Goal: Communication & Community: Answer question/provide support

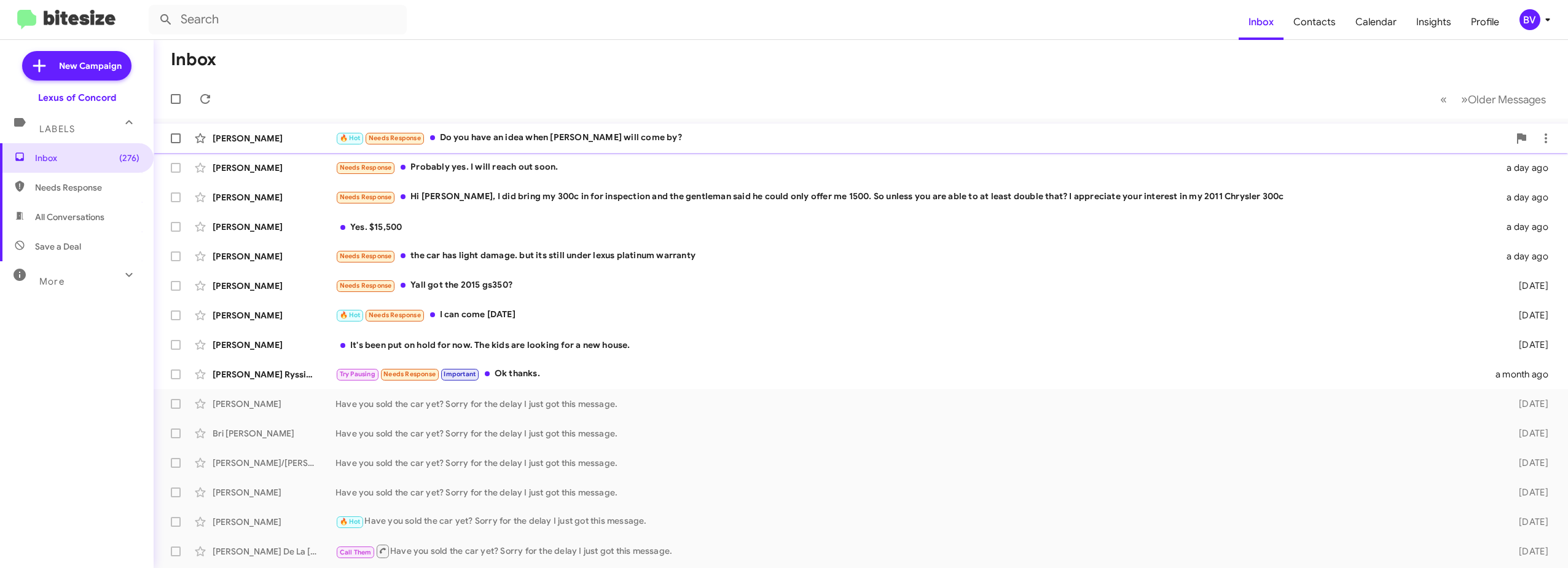
click at [609, 140] on div "🔥 Hot Needs Response Do you have an idea when [PERSON_NAME] will come by?" at bounding box center [922, 137] width 1174 height 14
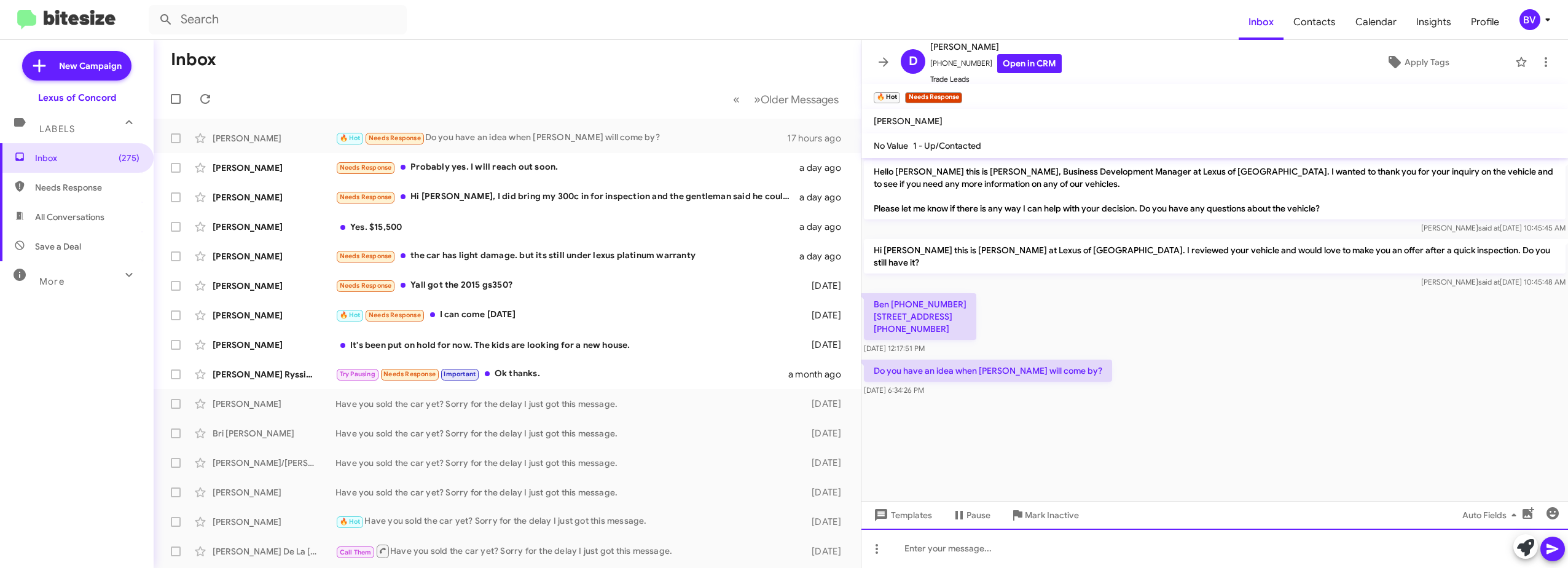
click at [982, 554] on div at bounding box center [1215, 548] width 707 height 39
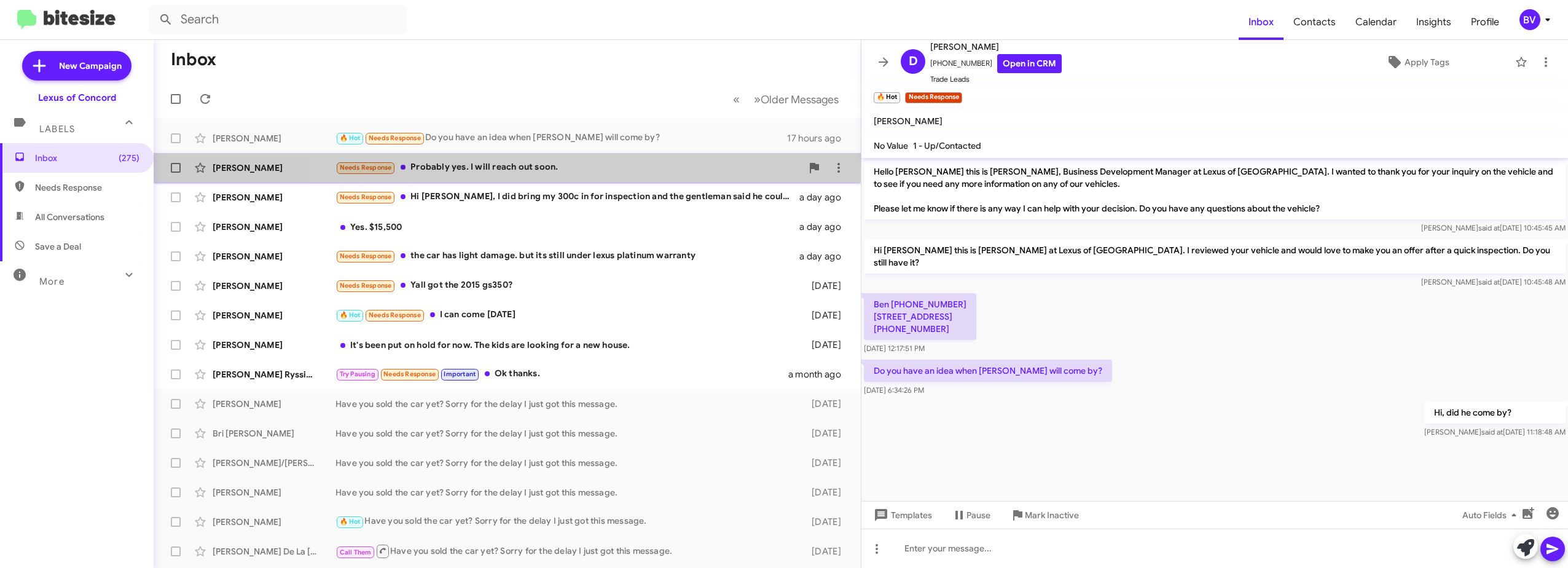
click at [558, 169] on div "Needs Response Probably yes. I will reach out soon." at bounding box center [568, 167] width 466 height 14
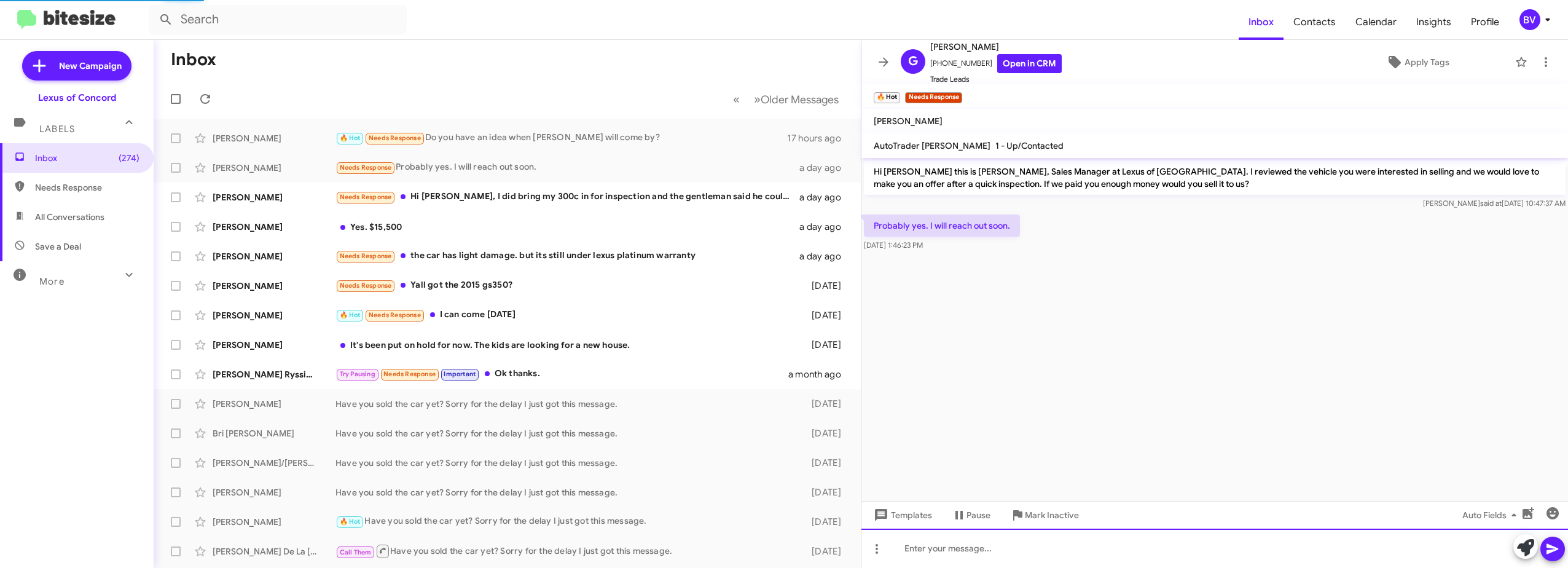
click at [961, 554] on div at bounding box center [1215, 548] width 707 height 39
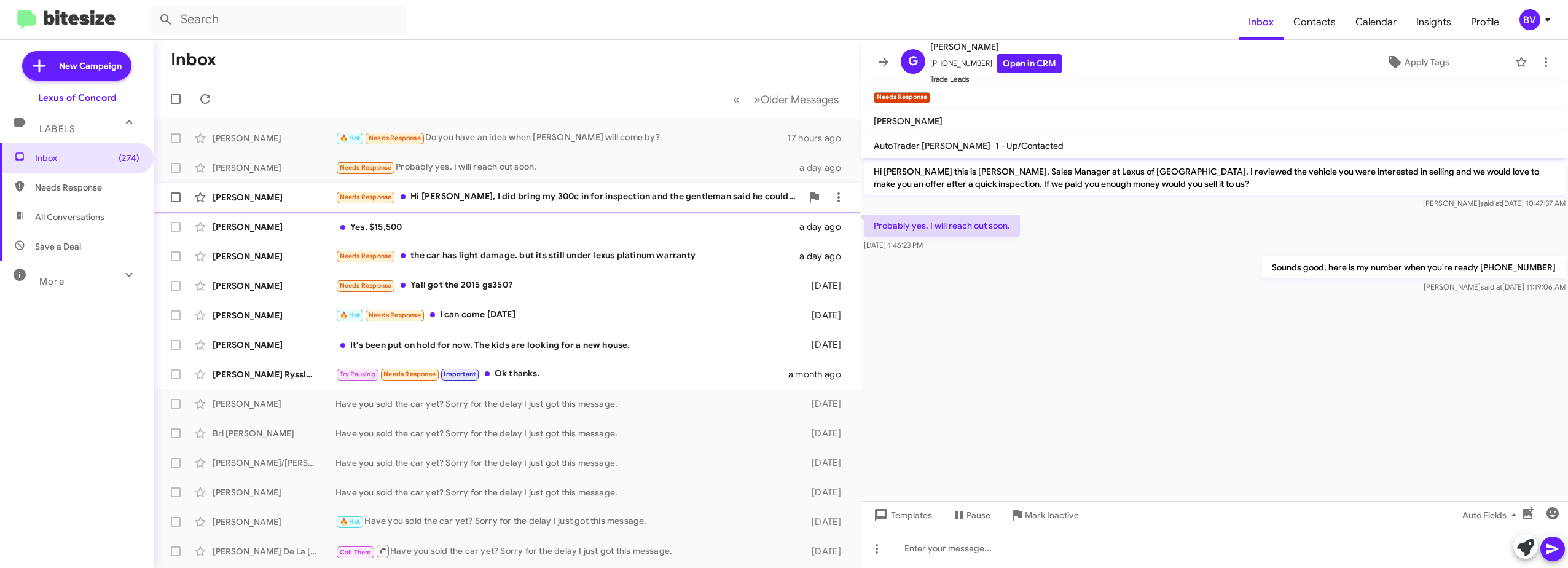
click at [583, 198] on div "Needs Response Hi [PERSON_NAME], I did bring my 300c in for inspection and the …" at bounding box center [568, 196] width 466 height 14
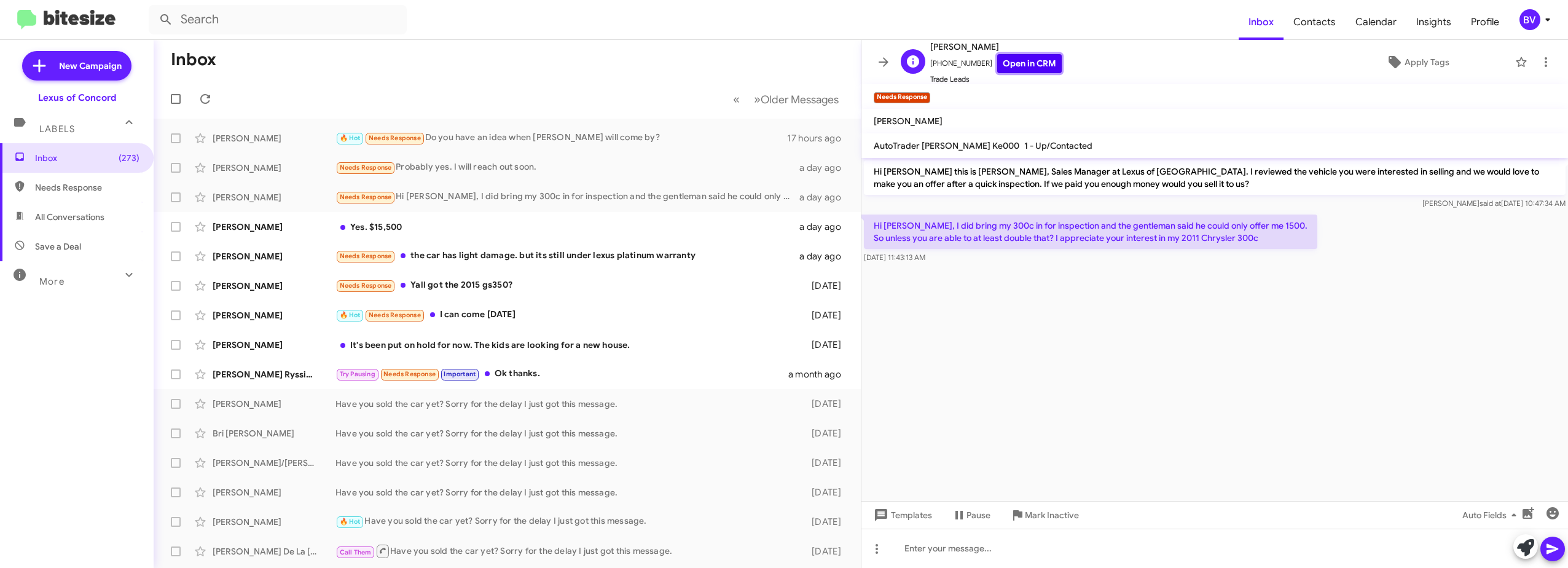
click at [1018, 61] on link "Open in CRM" at bounding box center [1029, 63] width 64 height 19
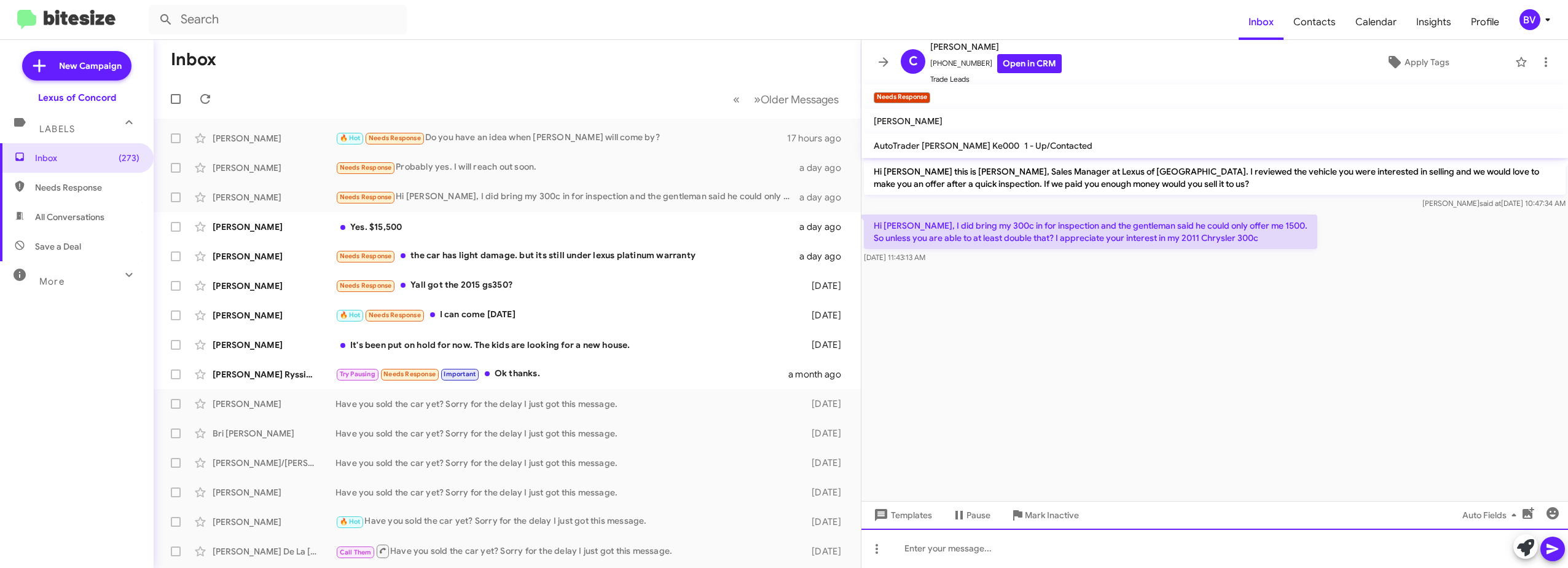
click at [980, 552] on div at bounding box center [1215, 548] width 707 height 39
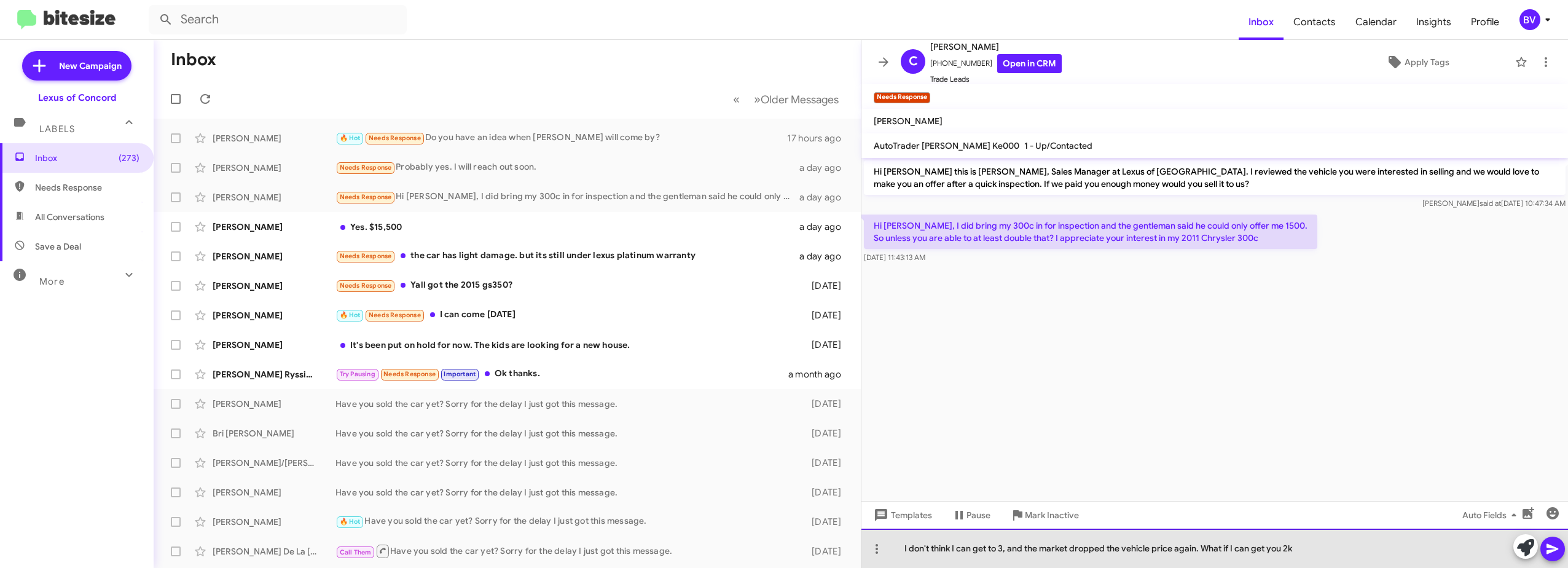
click at [1345, 552] on div "I don't think I can get to 3, and the market dropped the vehicle price again. W…" at bounding box center [1215, 548] width 707 height 39
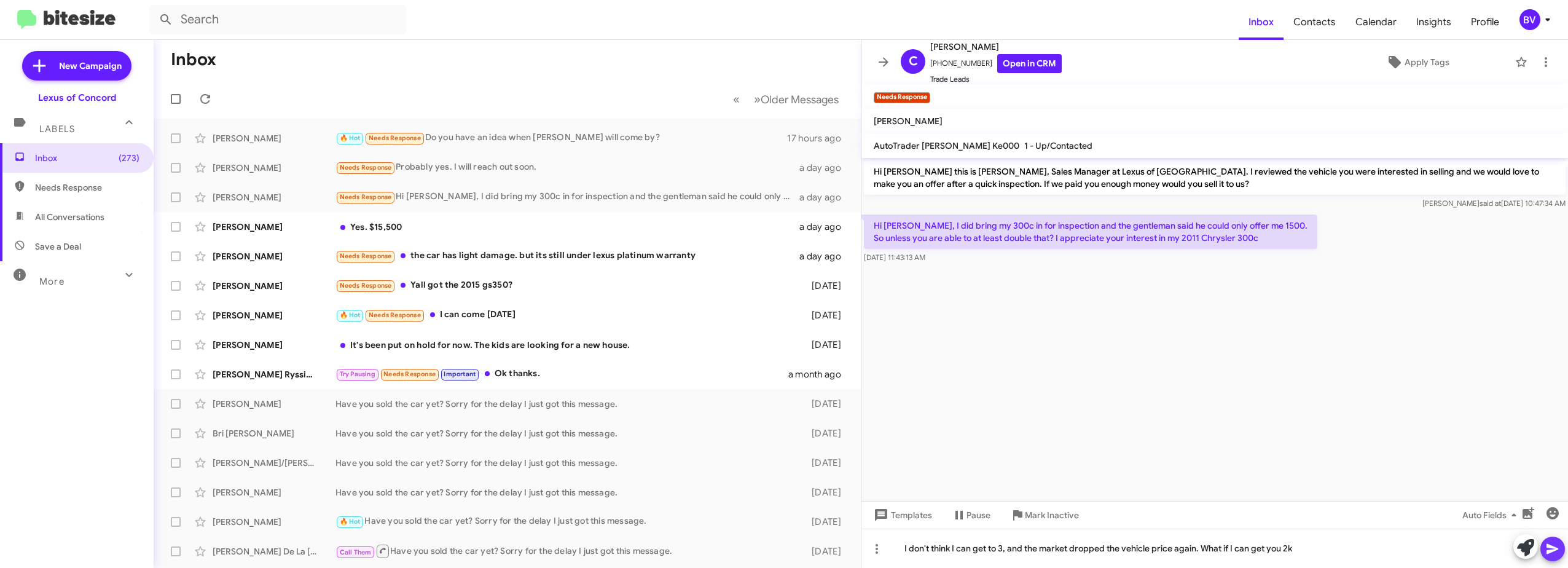
click at [1557, 553] on icon at bounding box center [1553, 549] width 15 height 15
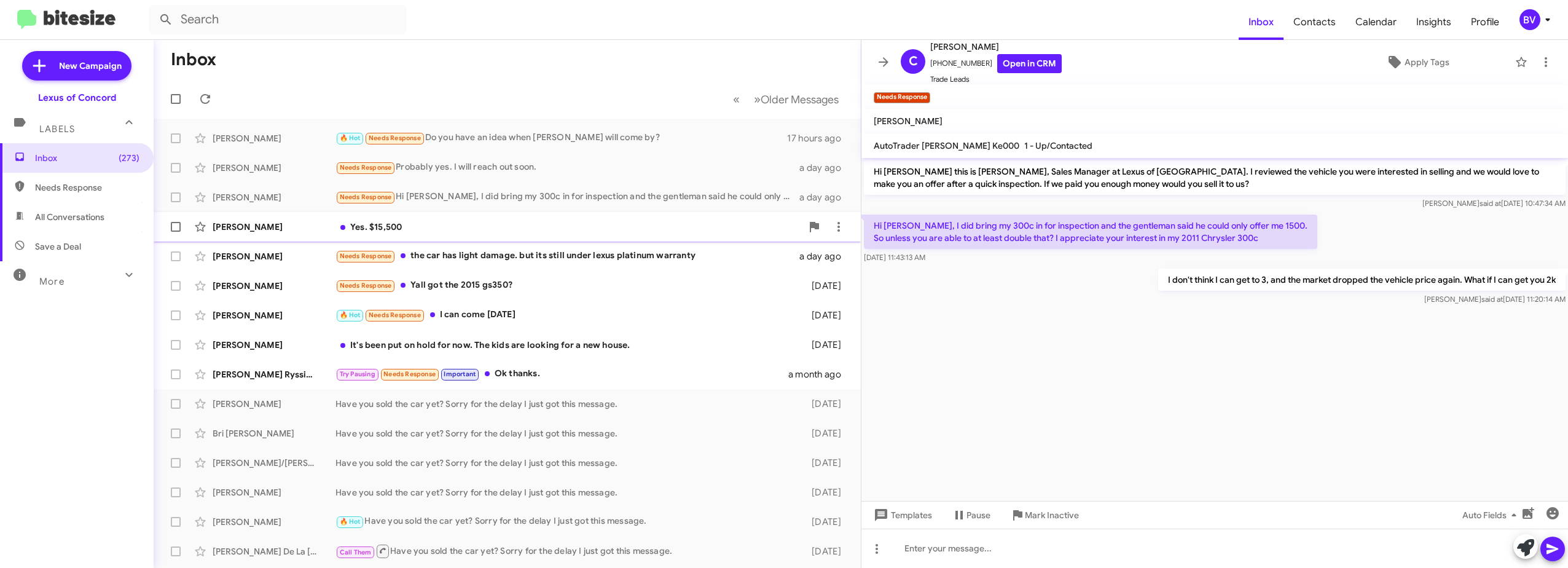
click at [434, 228] on div "Yes. $15,500" at bounding box center [568, 226] width 466 height 12
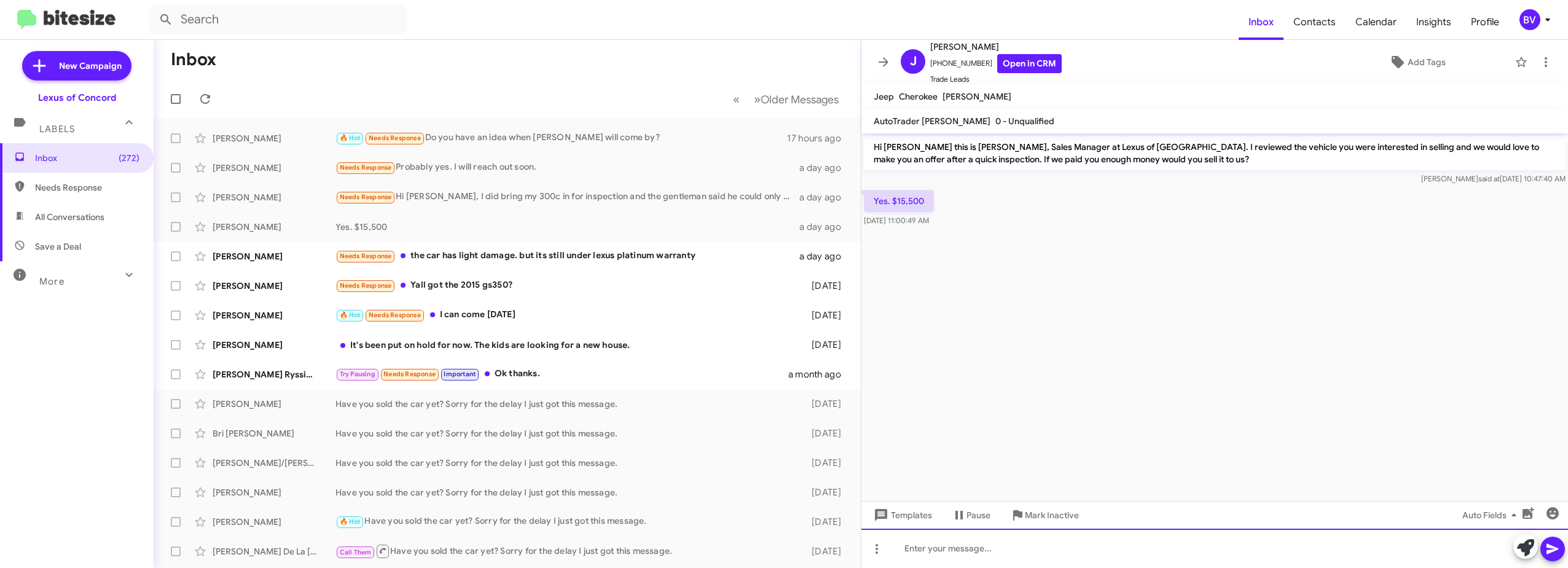
click at [995, 551] on div at bounding box center [1215, 548] width 707 height 39
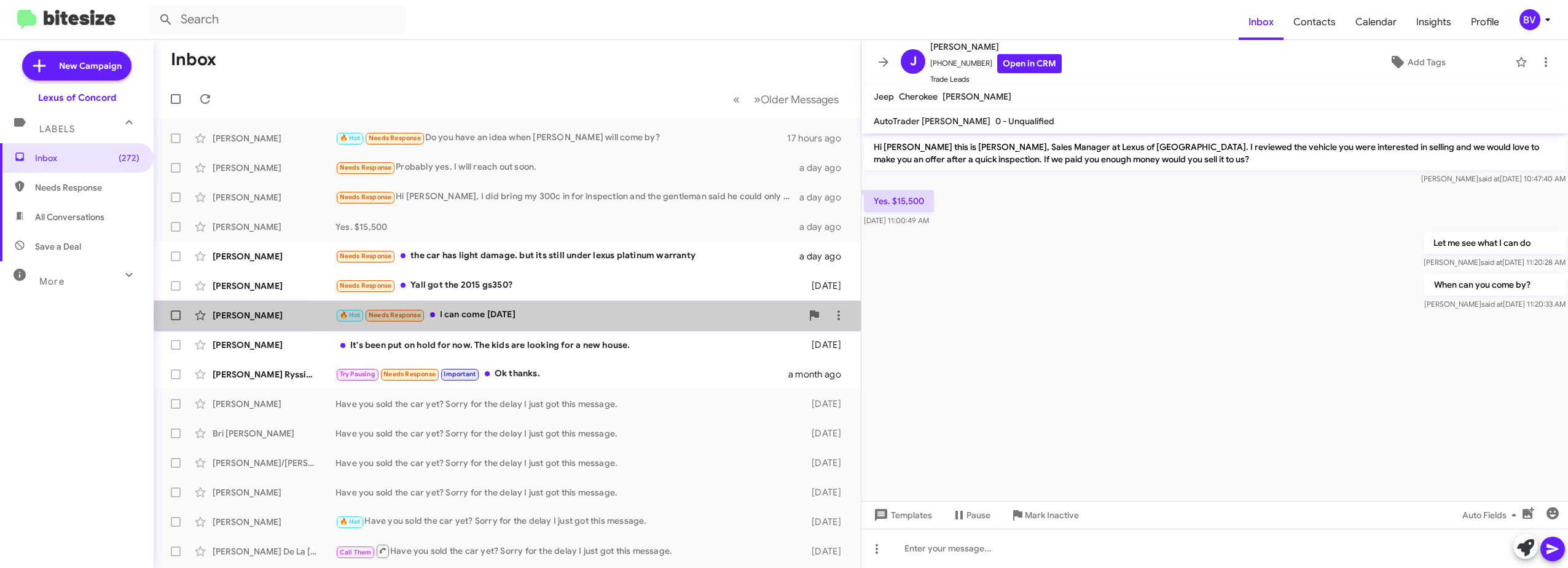
click at [576, 315] on div "🔥 Hot Needs Response I can come [DATE]" at bounding box center [568, 314] width 466 height 14
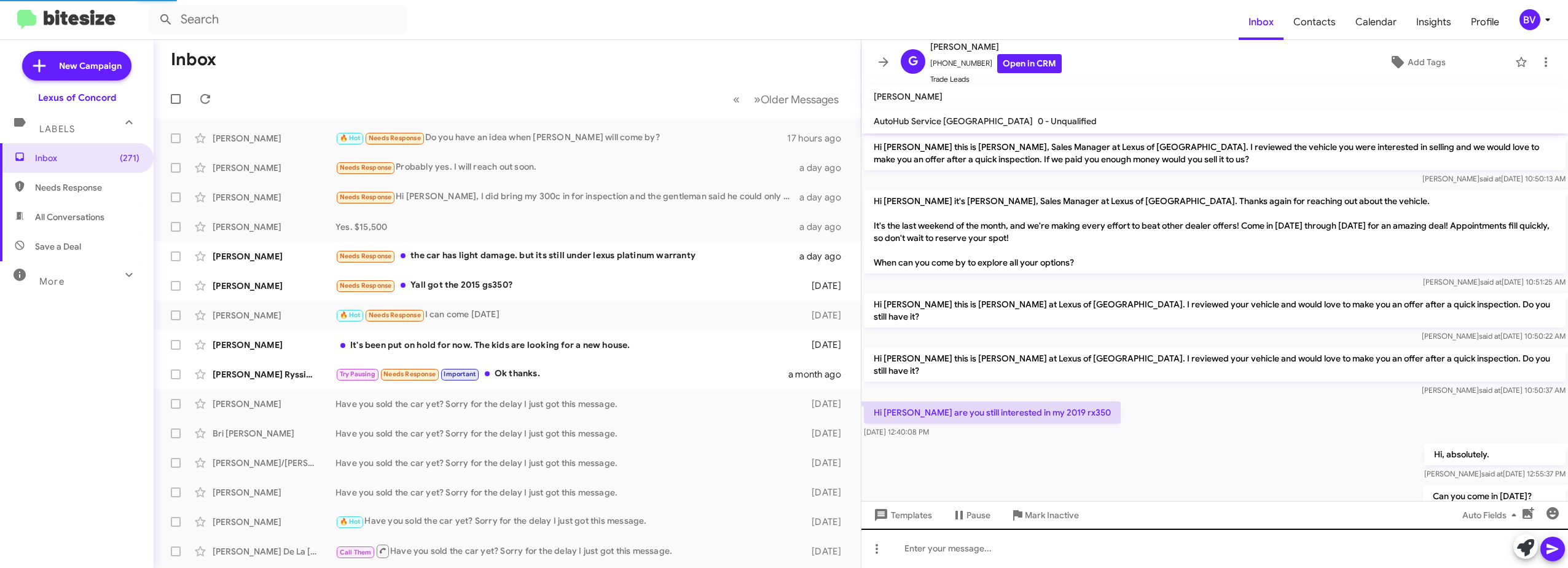
scroll to position [65, 0]
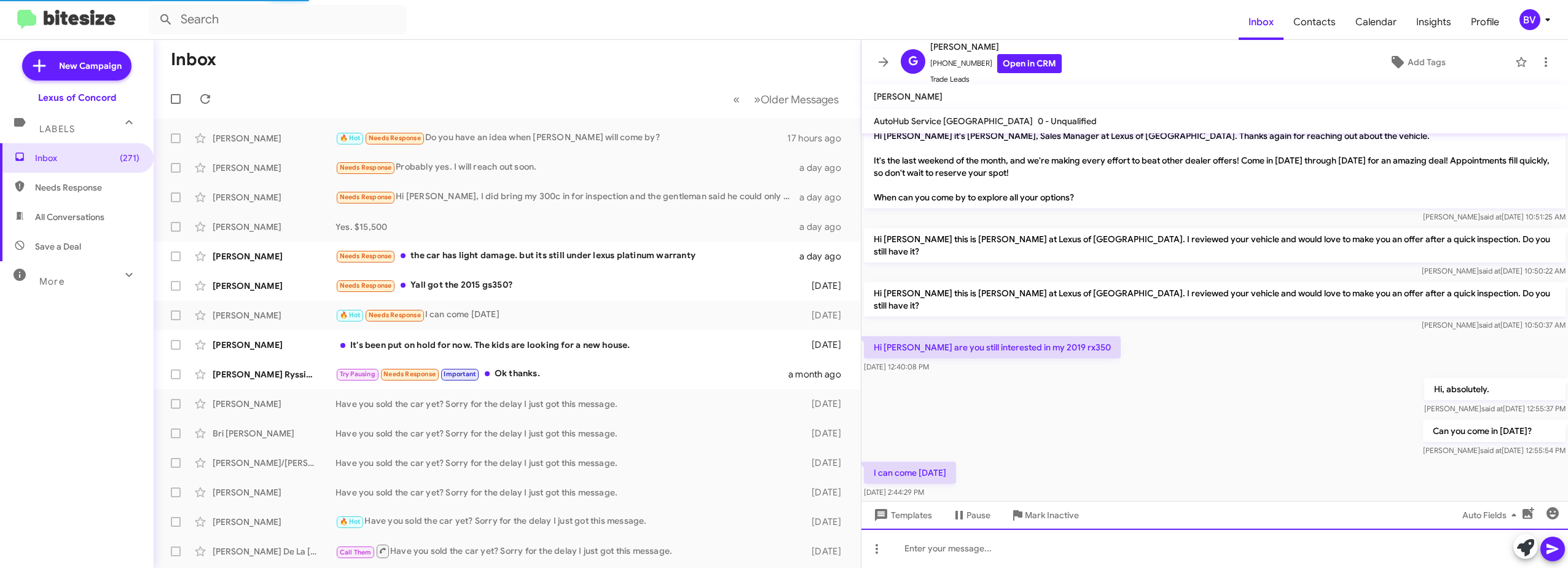
click at [982, 547] on div at bounding box center [1215, 548] width 707 height 39
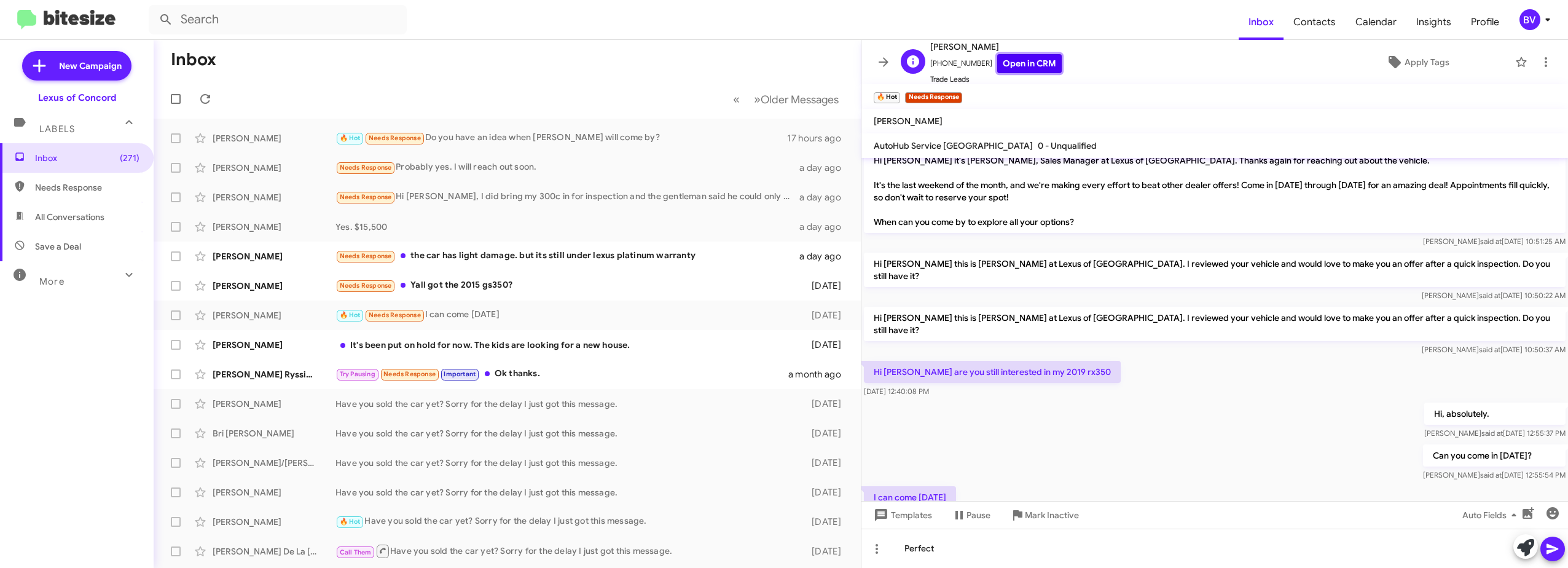
click at [1032, 64] on link "Open in CRM" at bounding box center [1029, 63] width 64 height 19
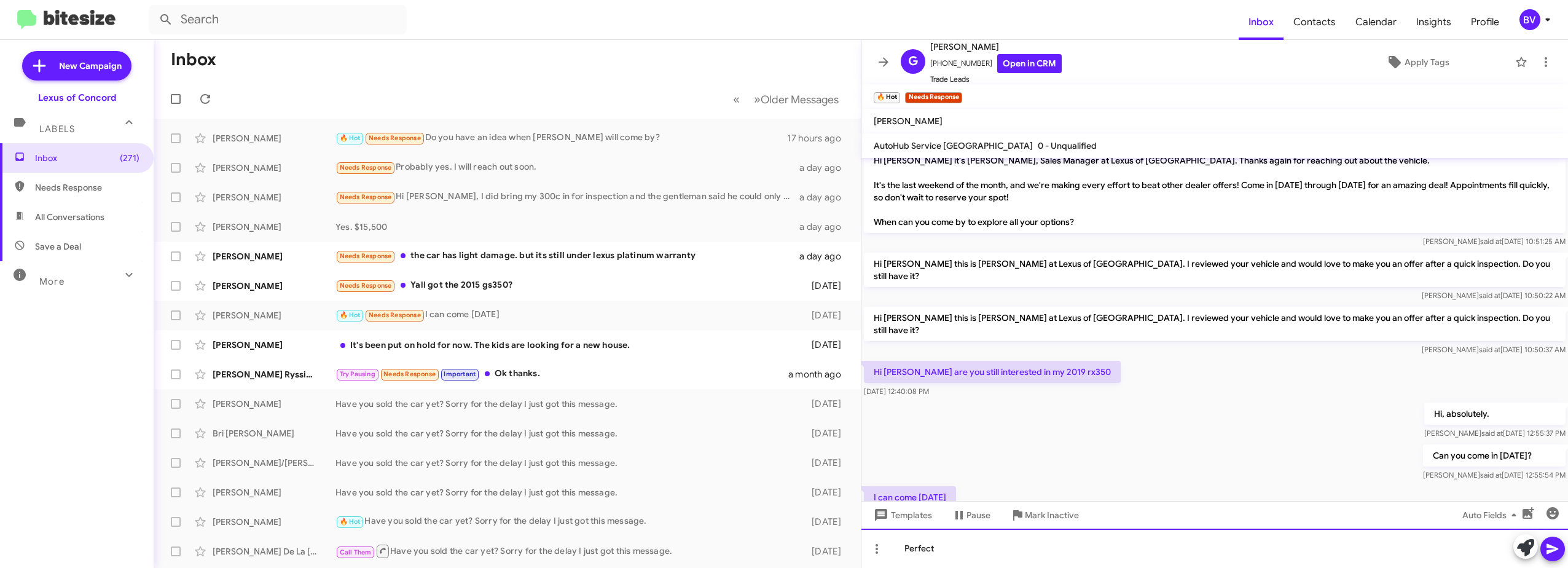
click at [966, 549] on div "Perfect" at bounding box center [1215, 548] width 707 height 39
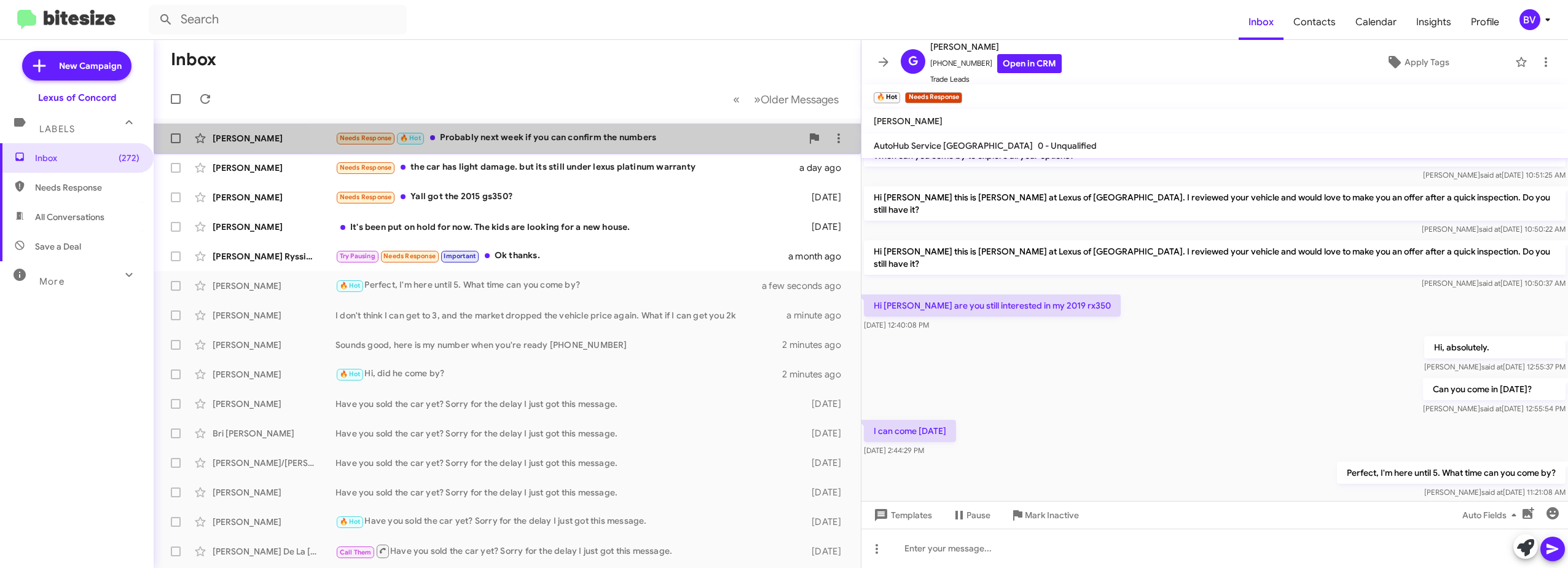
click at [662, 143] on div "Needs Response 🔥 Hot Probably next week if you can confirm the numbers" at bounding box center [568, 137] width 466 height 14
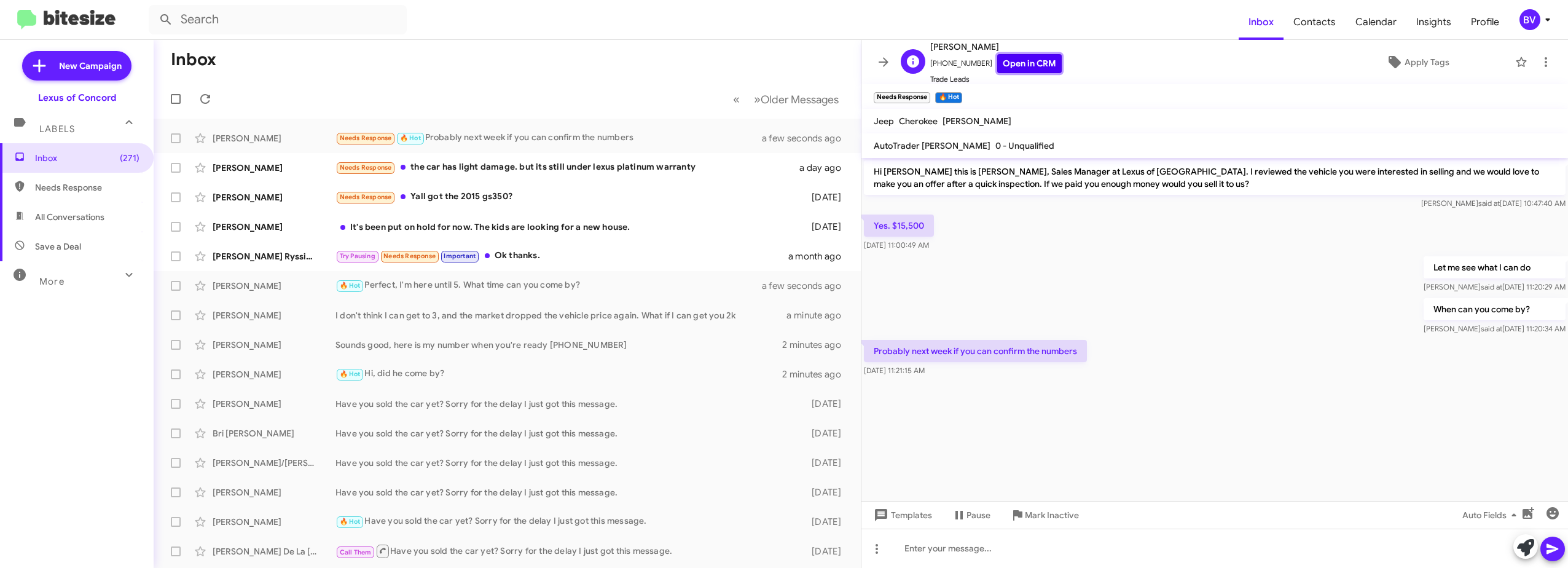
click at [1029, 68] on link "Open in CRM" at bounding box center [1029, 63] width 64 height 19
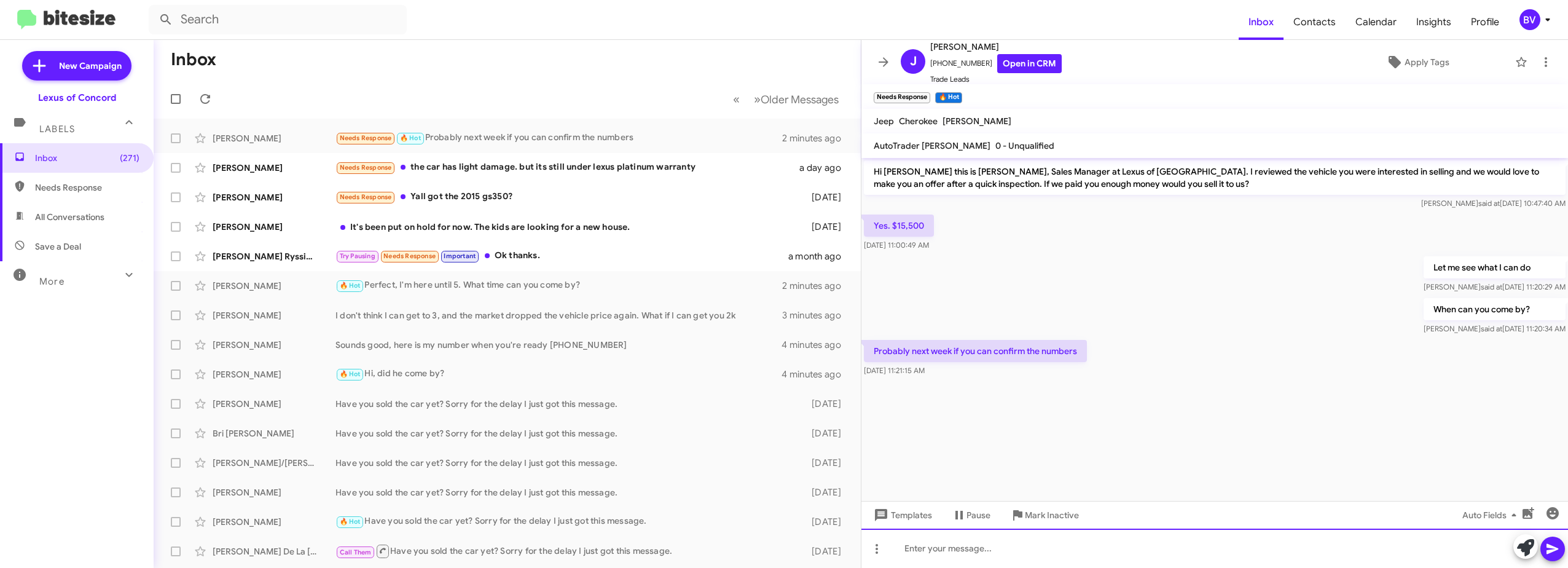
click at [981, 552] on div at bounding box center [1215, 548] width 707 height 39
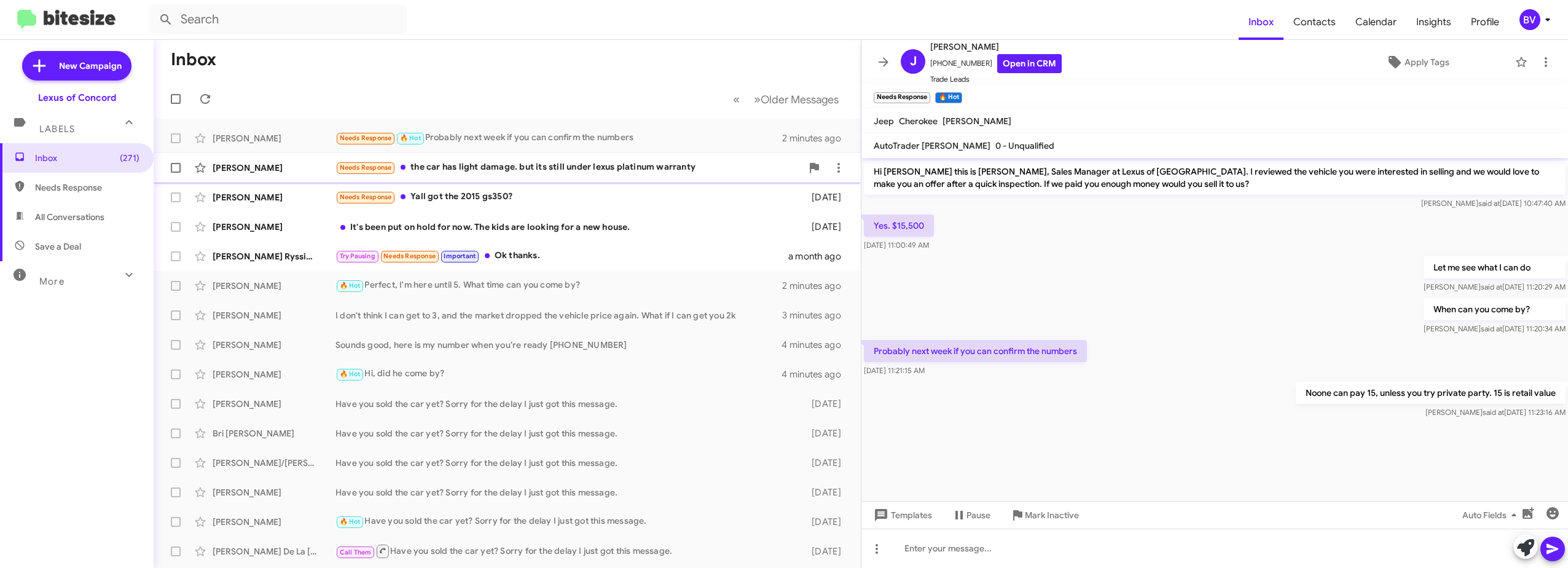
click at [531, 167] on div "Needs Response the car has light damage. but its still under lexus platinum war…" at bounding box center [568, 167] width 466 height 14
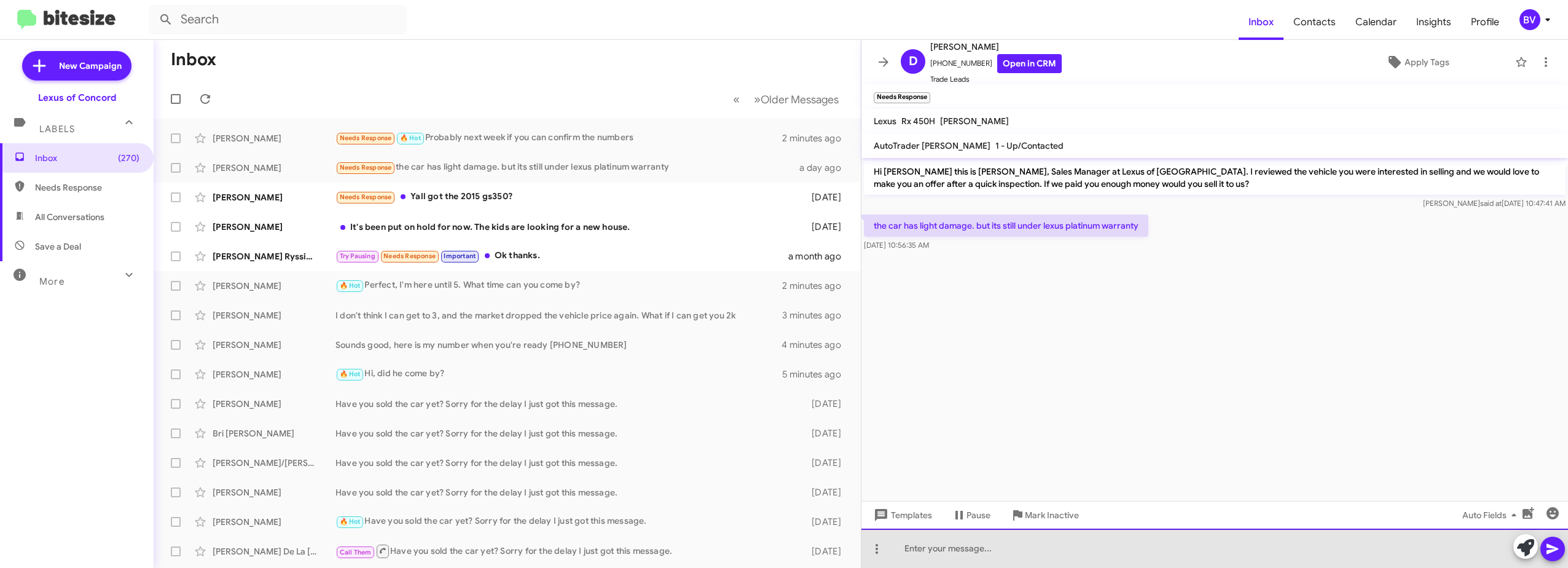
click at [984, 547] on div at bounding box center [1215, 548] width 707 height 39
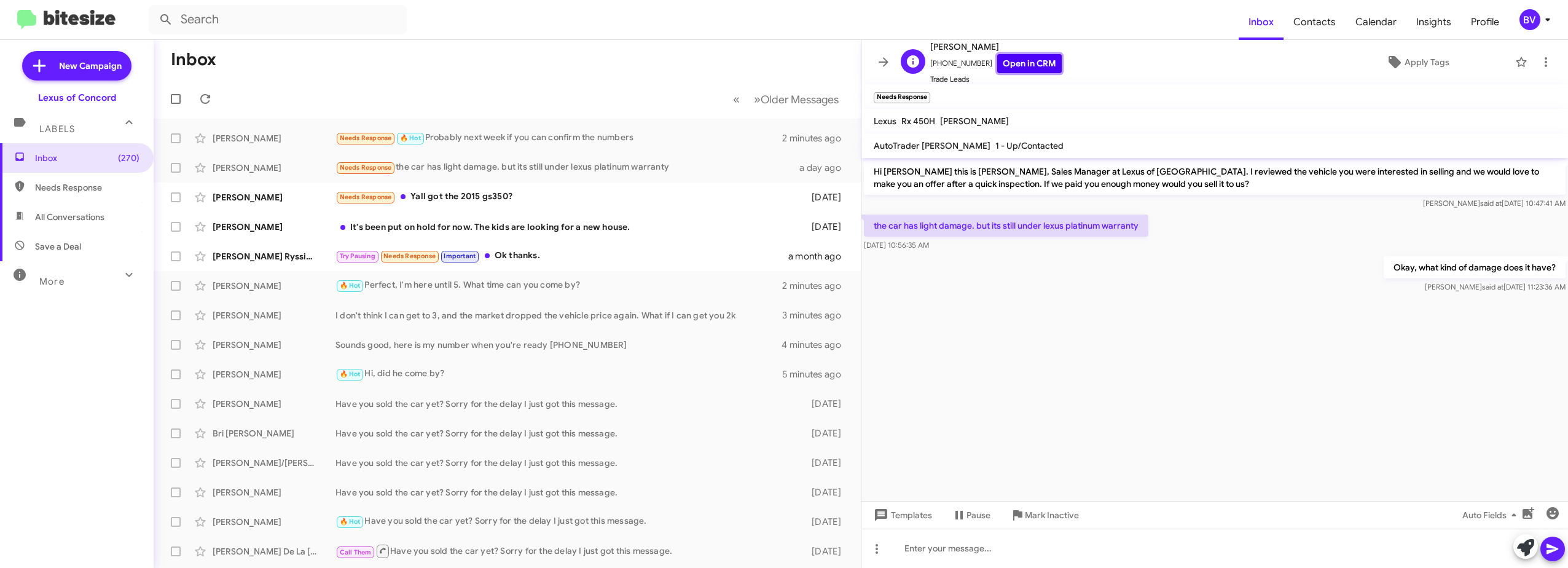
click at [1017, 64] on link "Open in CRM" at bounding box center [1029, 63] width 64 height 19
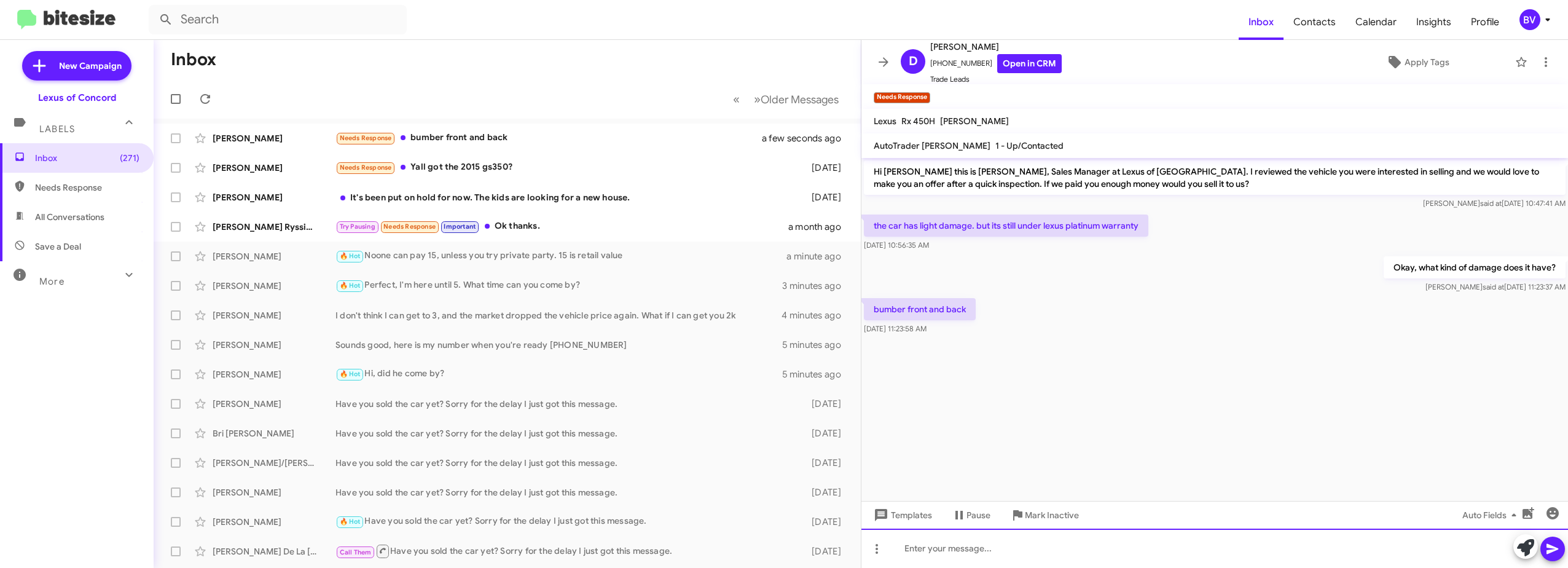
click at [996, 547] on div at bounding box center [1215, 548] width 707 height 39
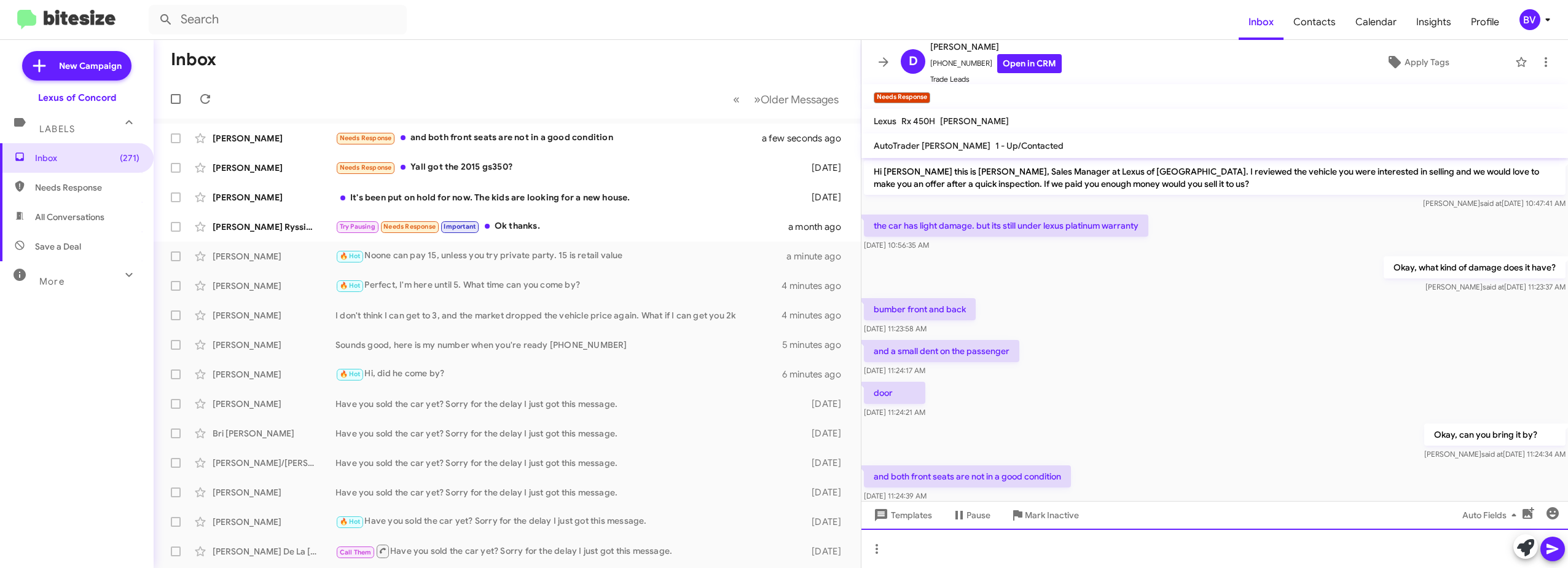
scroll to position [28, 0]
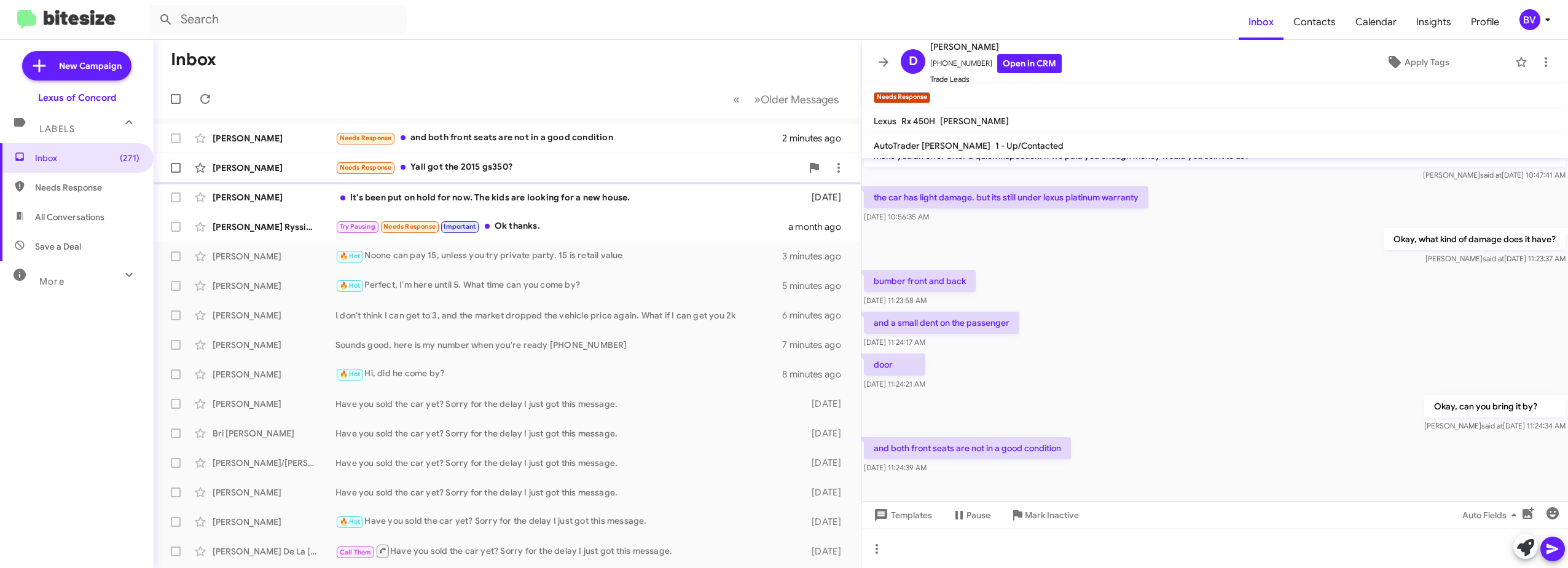
click at [499, 165] on div "Needs Response Yall got the 2015 gs350?" at bounding box center [568, 167] width 466 height 14
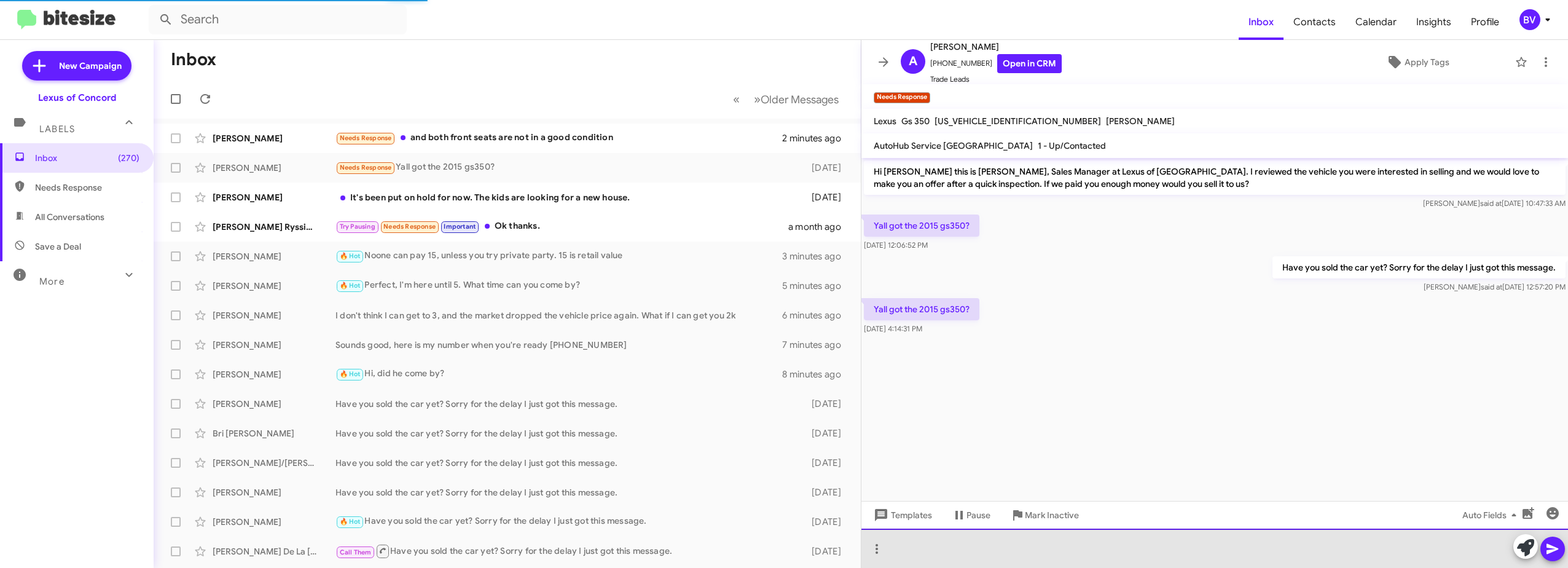
click at [1003, 547] on div at bounding box center [1215, 548] width 707 height 39
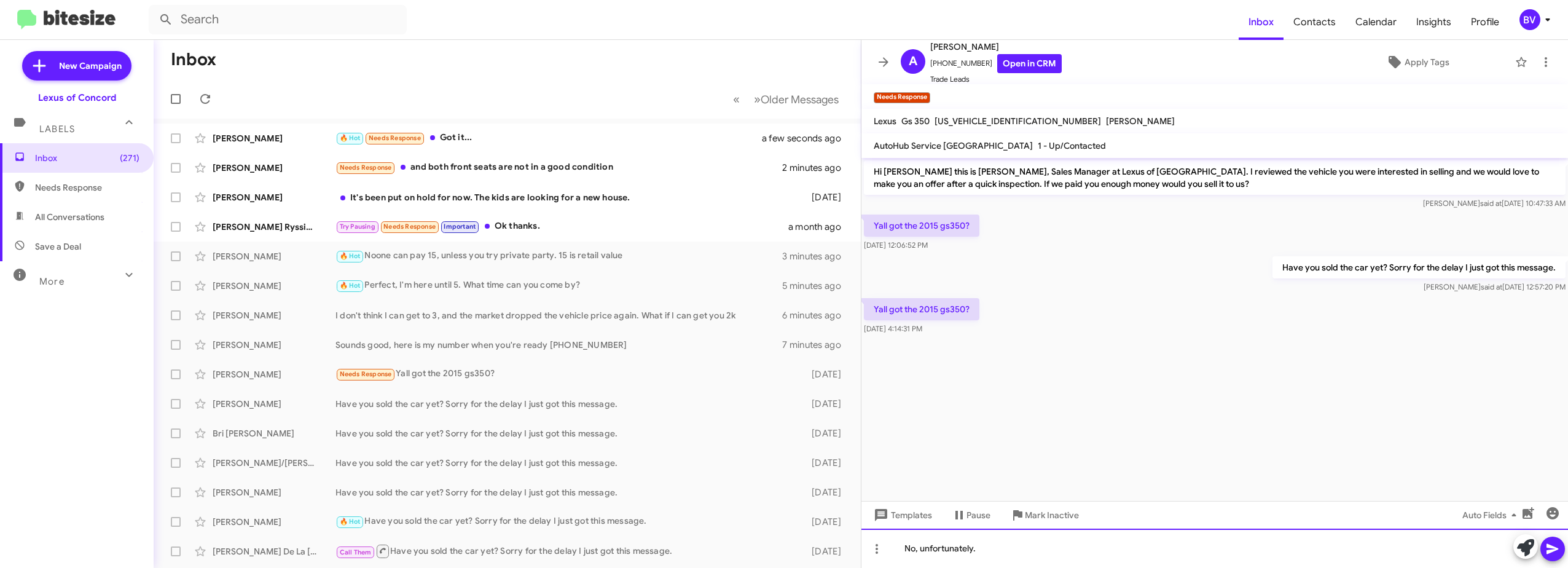
click at [1008, 552] on div "No, unfortunately." at bounding box center [1215, 548] width 707 height 39
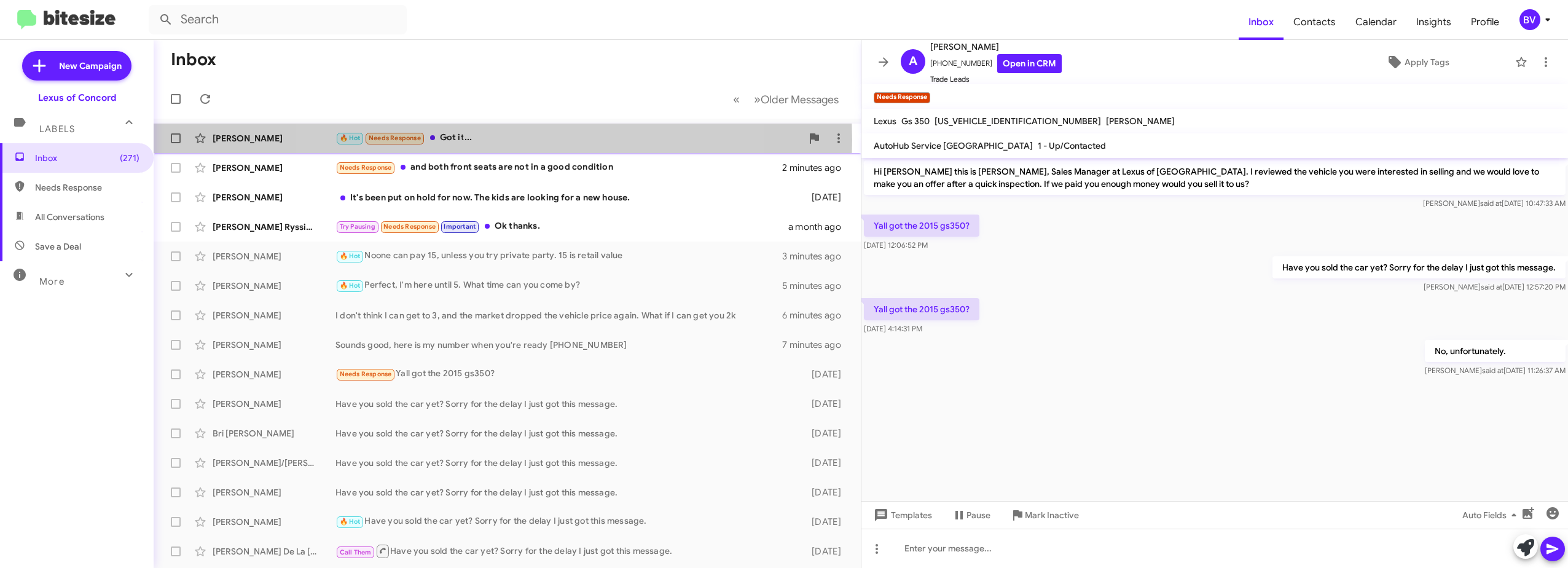
click at [495, 140] on div "🔥 Hot Needs Response Got it..." at bounding box center [568, 137] width 466 height 14
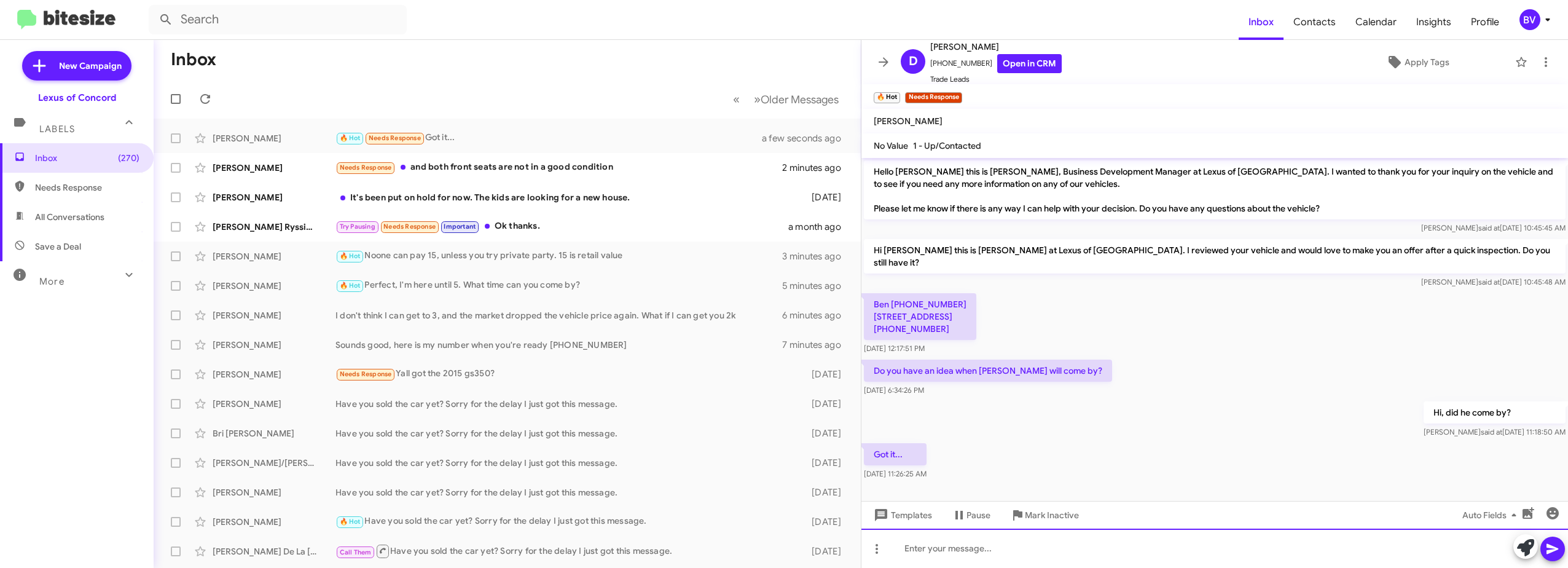
click at [959, 555] on div at bounding box center [1215, 548] width 707 height 39
click at [1094, 549] on div "Perfect, thank you so much again =)" at bounding box center [1215, 548] width 707 height 39
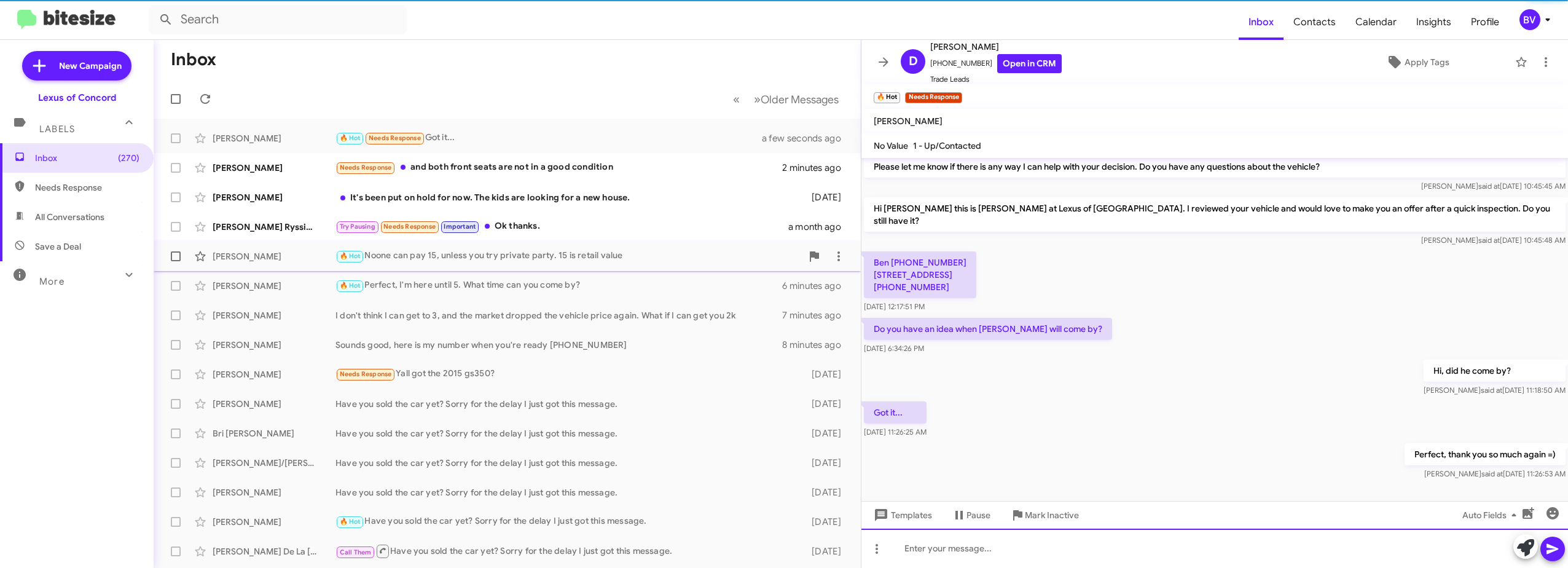
scroll to position [45, 0]
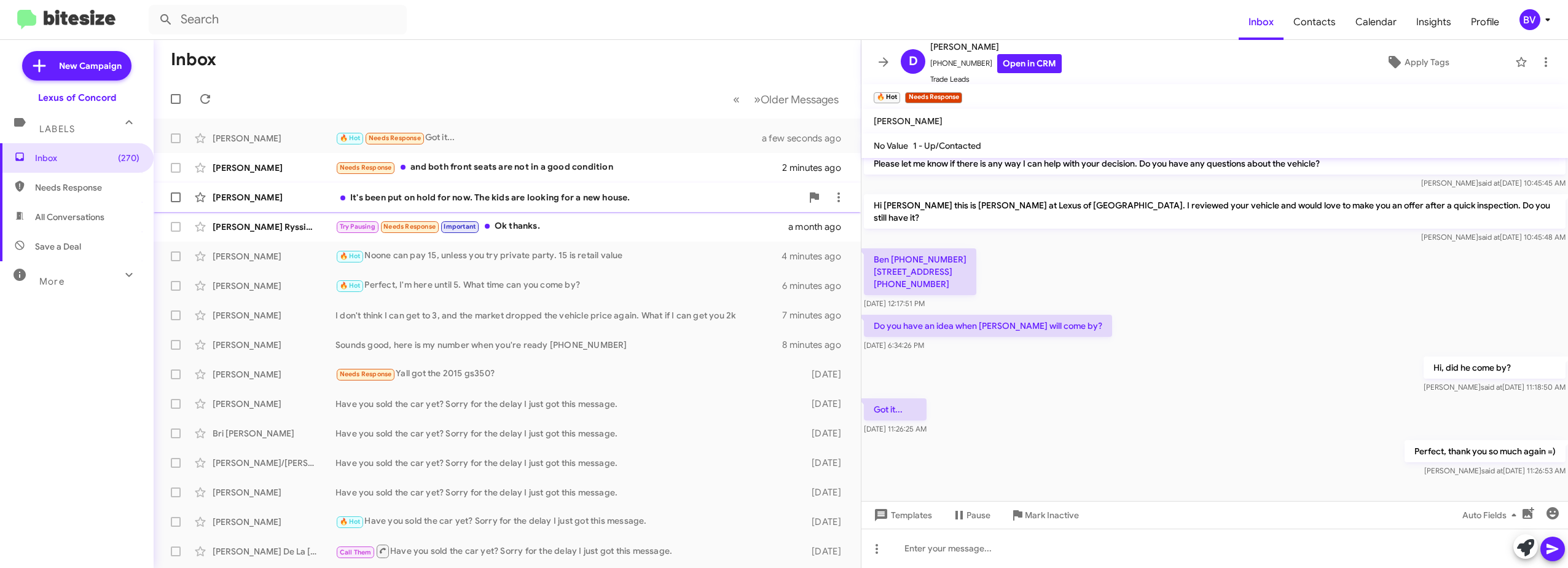
click at [572, 200] on div "It's been put on hold for now. The kids are looking for a new house." at bounding box center [568, 197] width 466 height 12
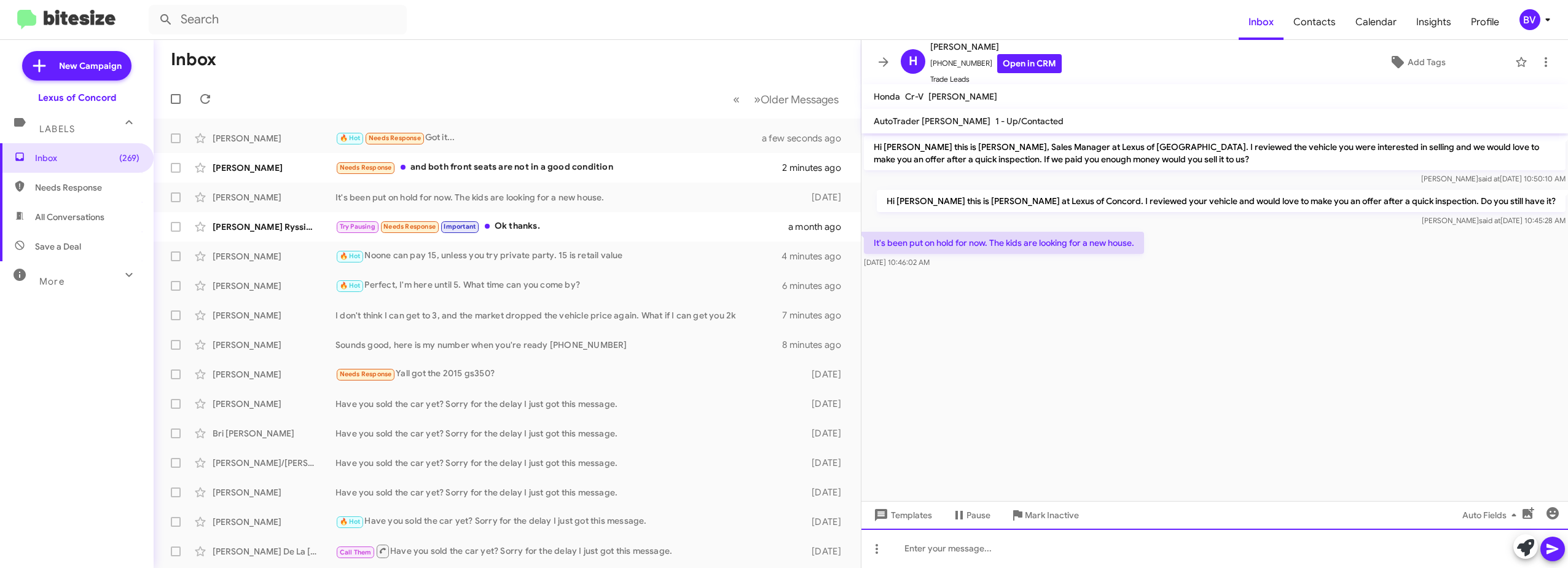
click at [963, 550] on div at bounding box center [1215, 548] width 707 height 39
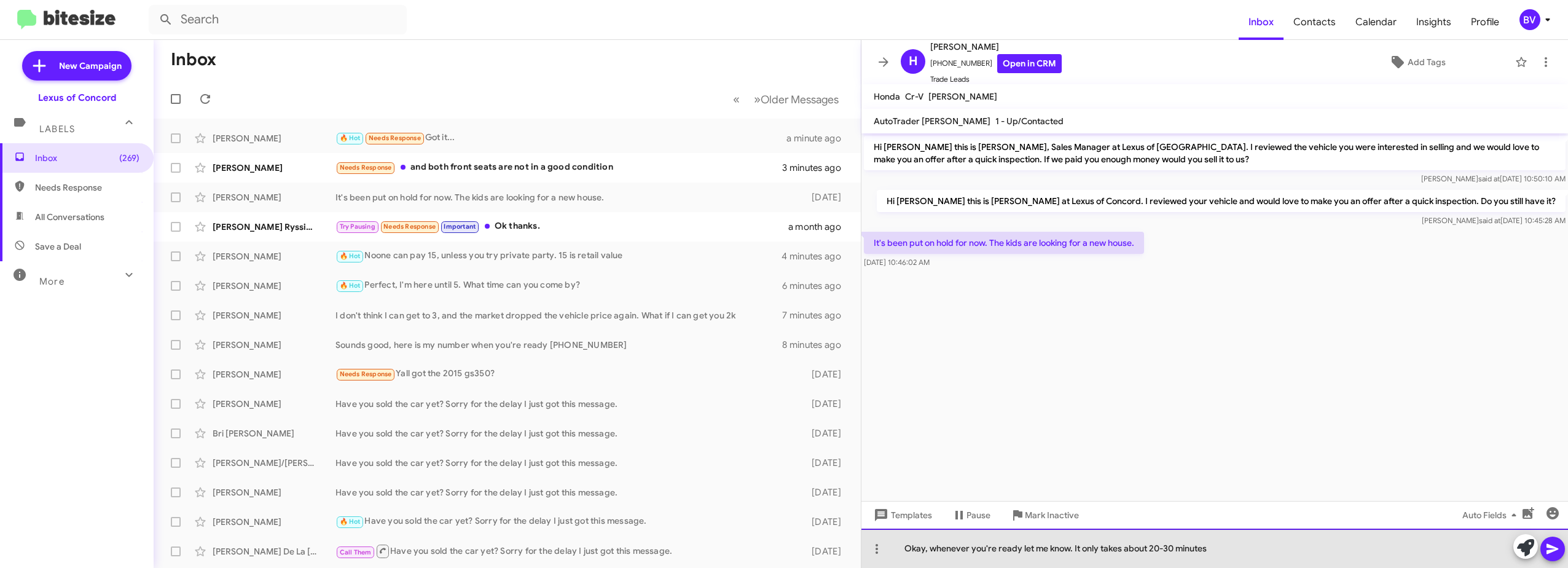
click at [1270, 547] on div "Okay, whenever you're ready let me know. It only takes about 20-30 minutes" at bounding box center [1215, 548] width 707 height 39
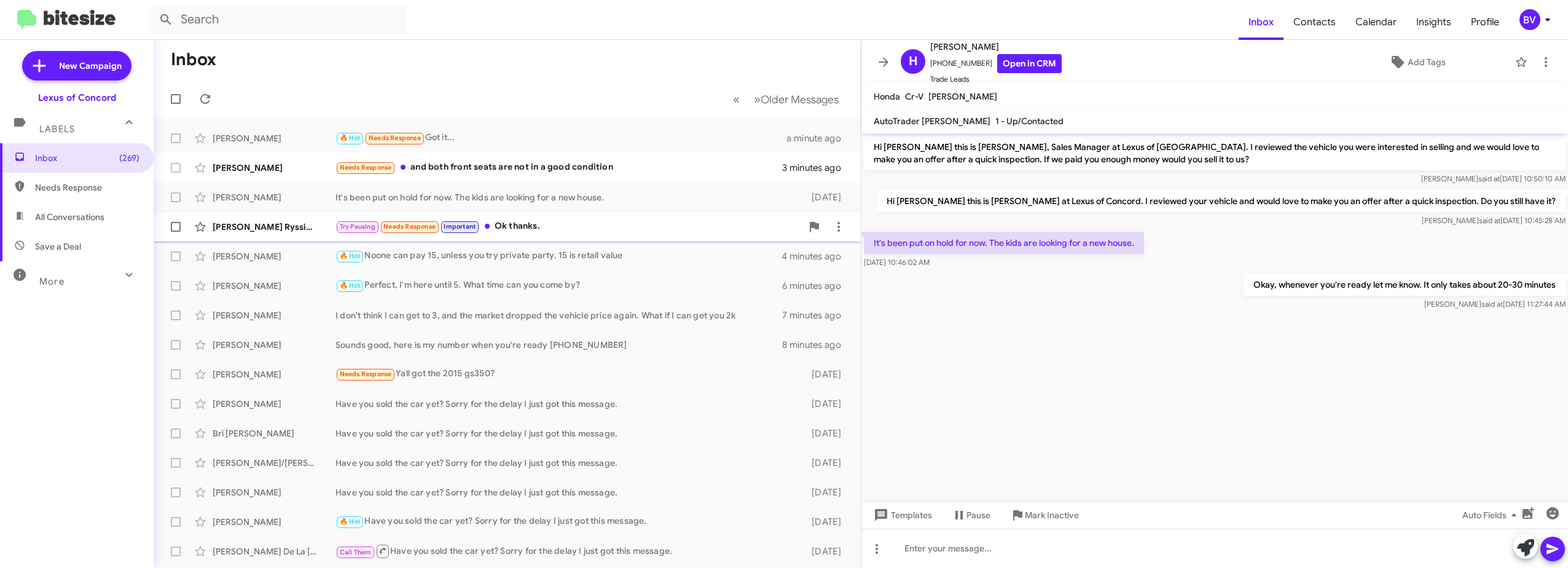
click at [549, 225] on div "Try Pausing Needs Response Important Ok thanks." at bounding box center [568, 226] width 466 height 14
